Goal: Find specific fact

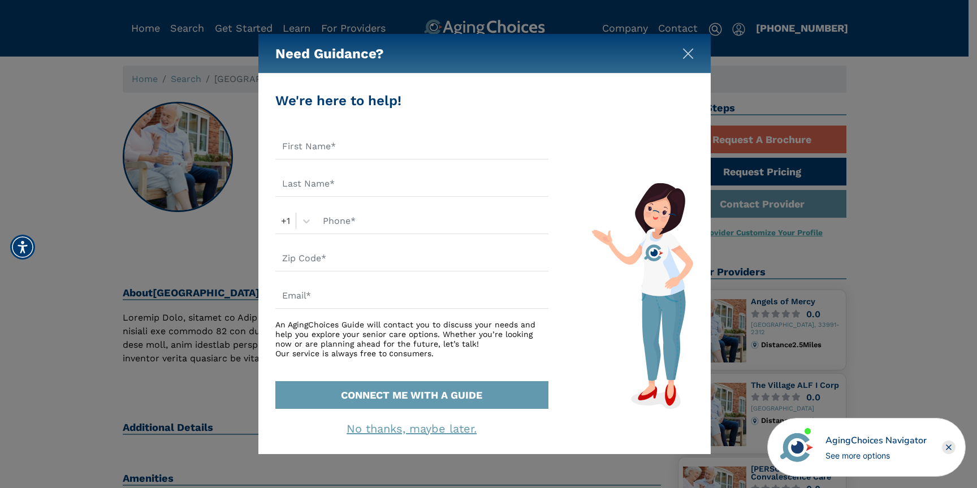
click at [686, 57] on img "Close" at bounding box center [687, 53] width 11 height 11
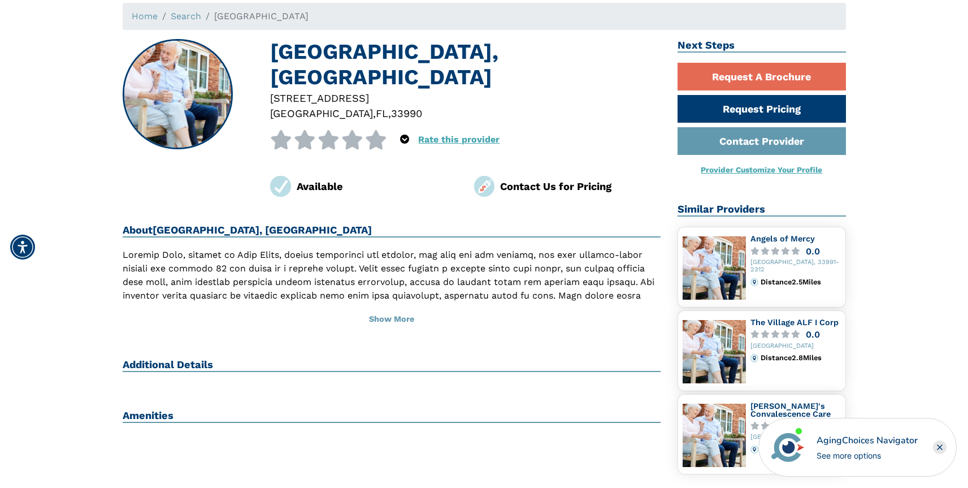
scroll to position [65, 0]
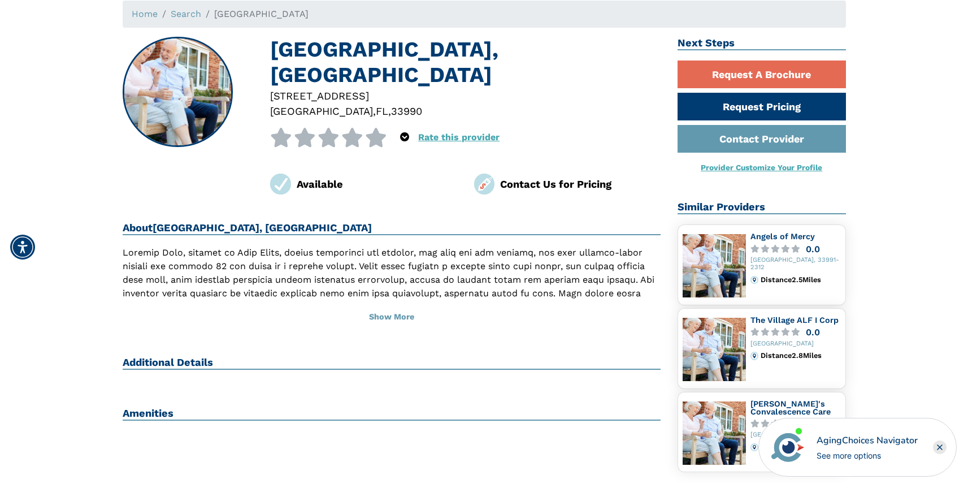
click at [322, 103] on div "[GEOGRAPHIC_DATA] ," at bounding box center [323, 110] width 106 height 15
click at [328, 88] on div "[STREET_ADDRESS]" at bounding box center [465, 95] width 391 height 15
click at [394, 103] on div at bounding box center [465, 110] width 391 height 15
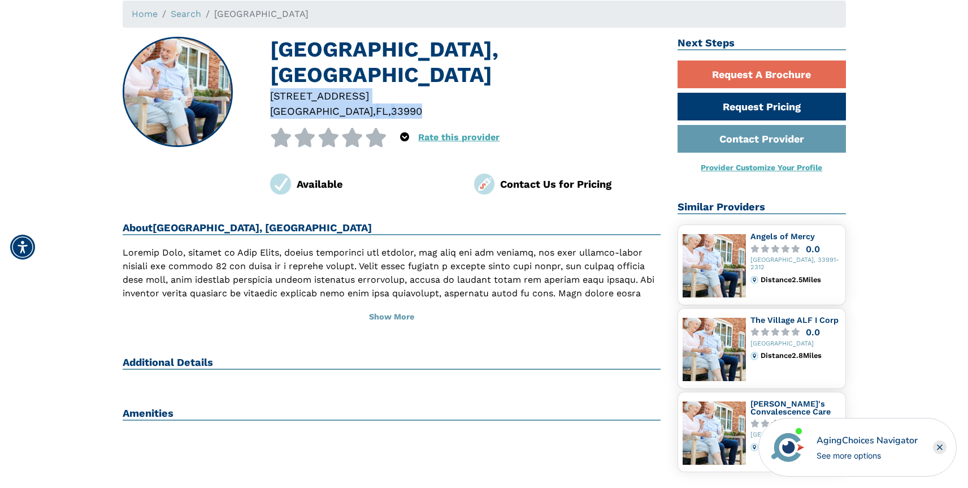
drag, startPoint x: 394, startPoint y: 88, endPoint x: 263, endPoint y: 70, distance: 132.3
click at [263, 88] on div "[STREET_ADDRESS]" at bounding box center [466, 103] width 408 height 31
click at [276, 174] on img at bounding box center [280, 184] width 21 height 21
copy div "[STREET_ADDRESS]"
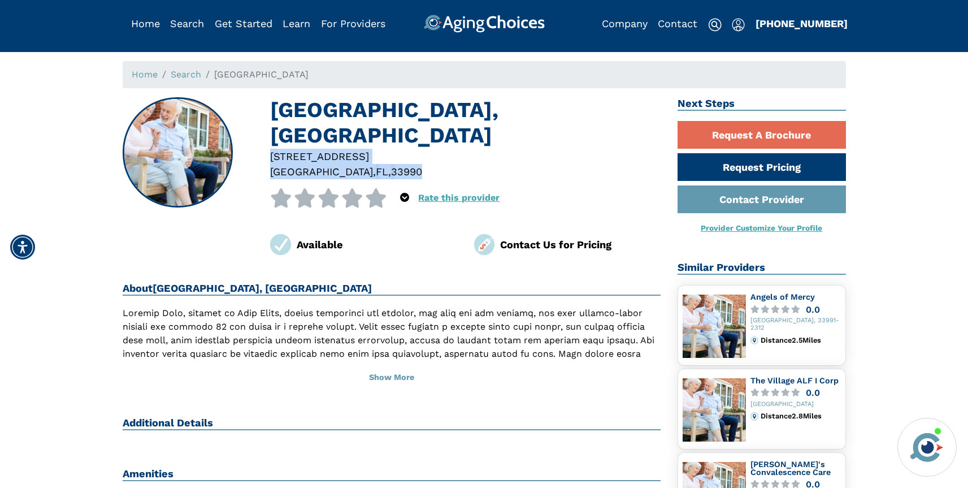
scroll to position [0, 0]
